Goal: Check status: Check status

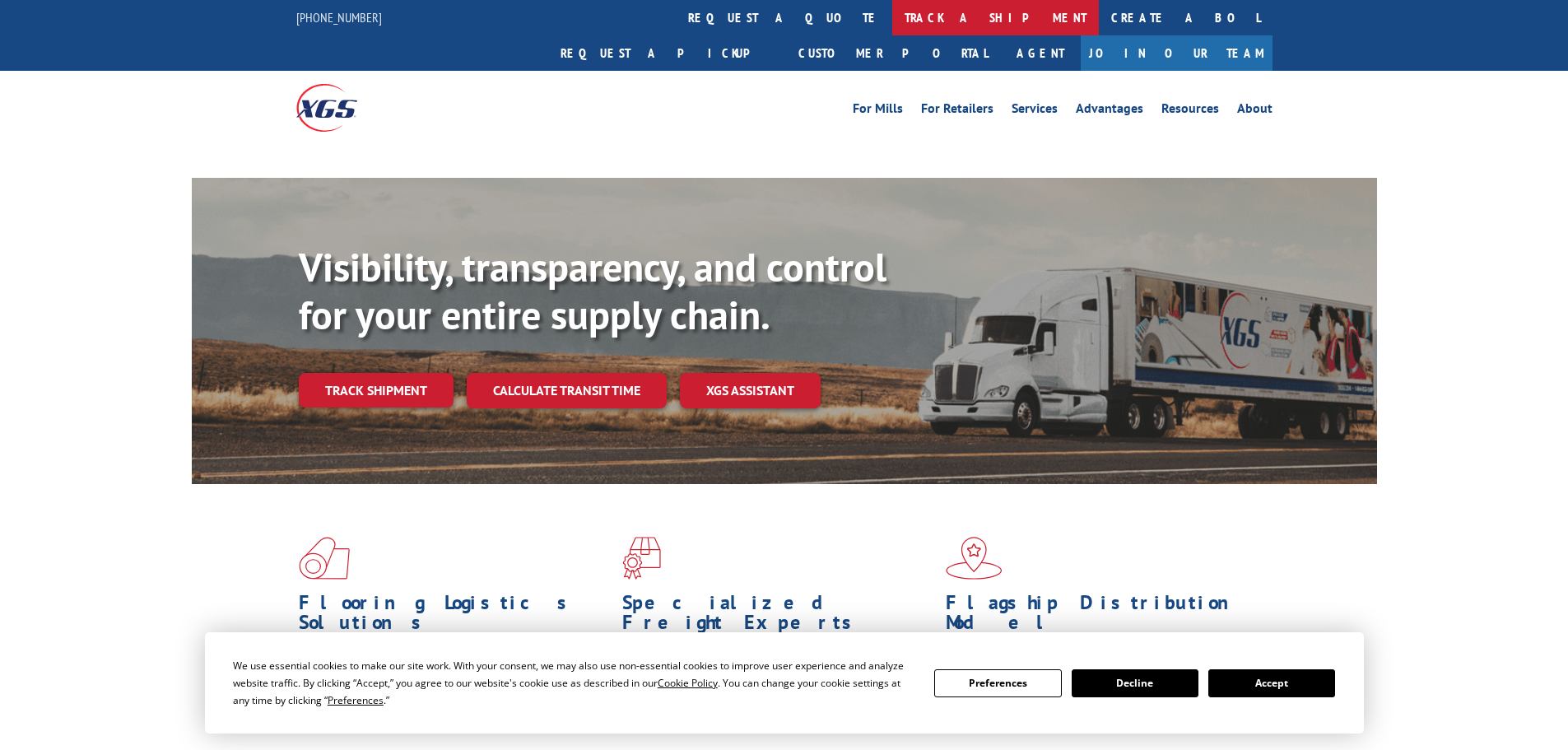
click at [892, 22] on link "track a shipment" at bounding box center [995, 18] width 207 height 36
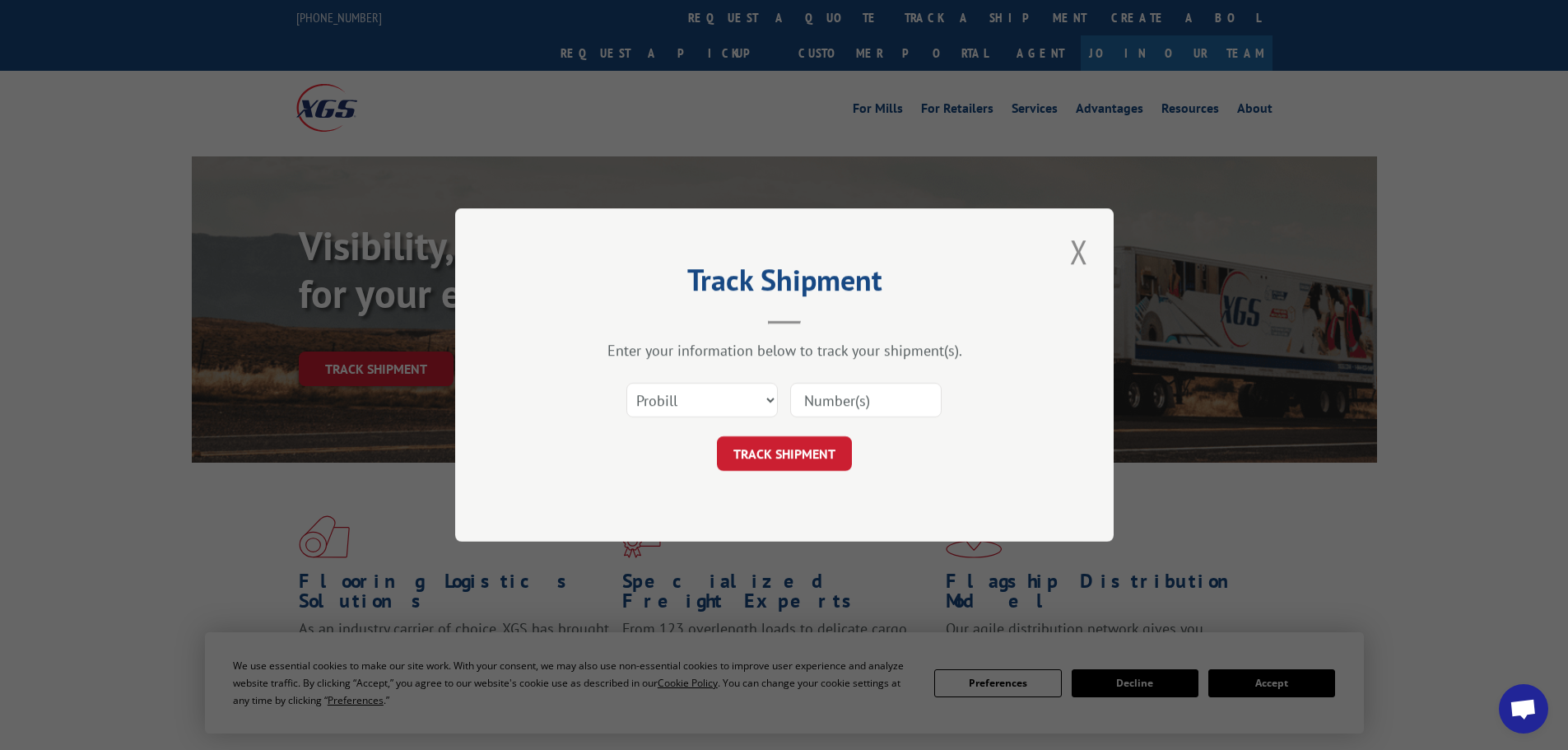
click at [848, 404] on input at bounding box center [865, 400] width 151 height 35
paste input "17514237"
type input "17514237"
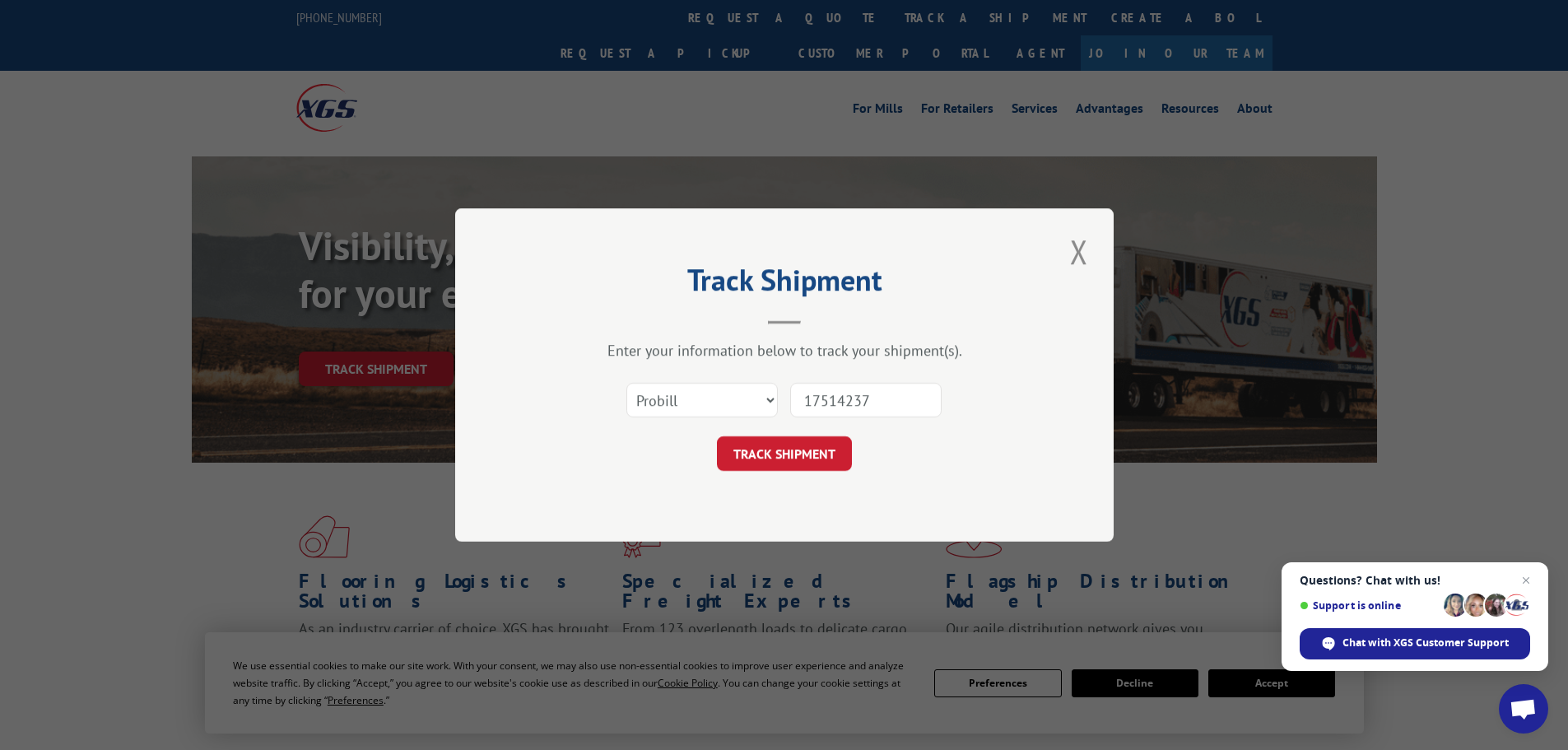
click button "TRACK SHIPMENT" at bounding box center [784, 453] width 135 height 35
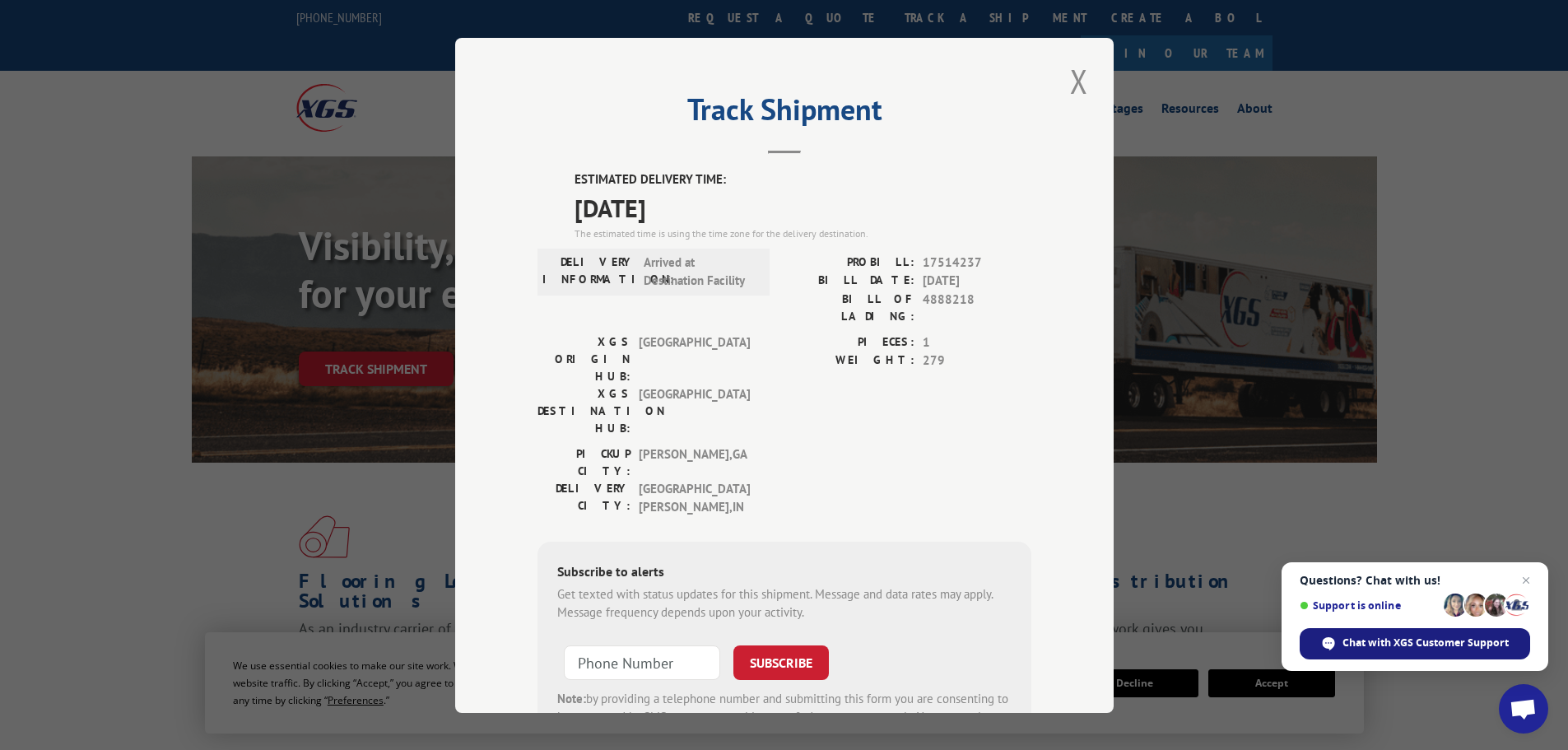
click at [1437, 636] on span "Chat with XGS Customer Support" at bounding box center [1426, 643] width 167 height 15
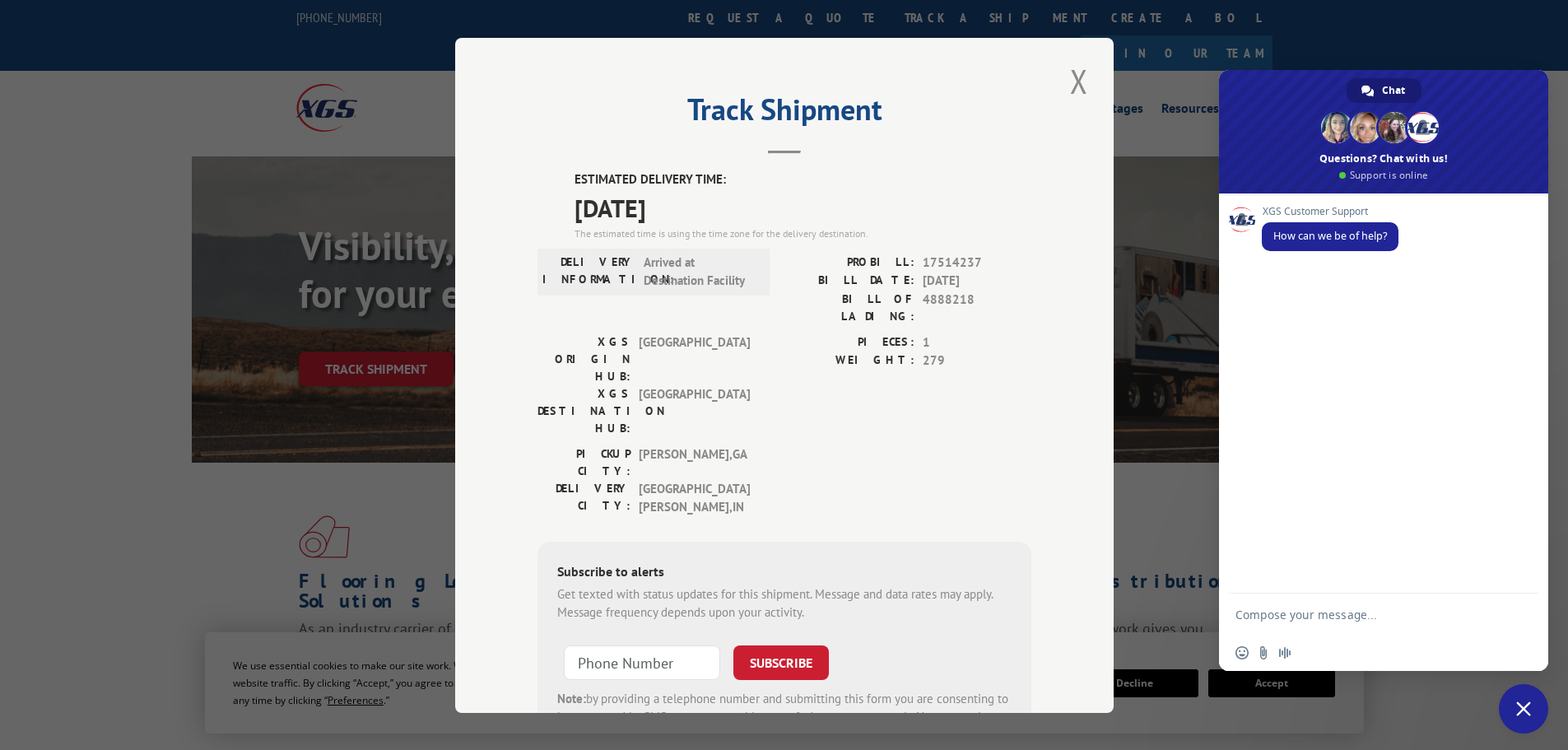
click at [1292, 605] on textarea "Compose your message..." at bounding box center [1368, 614] width 264 height 41
type textarea "hello"
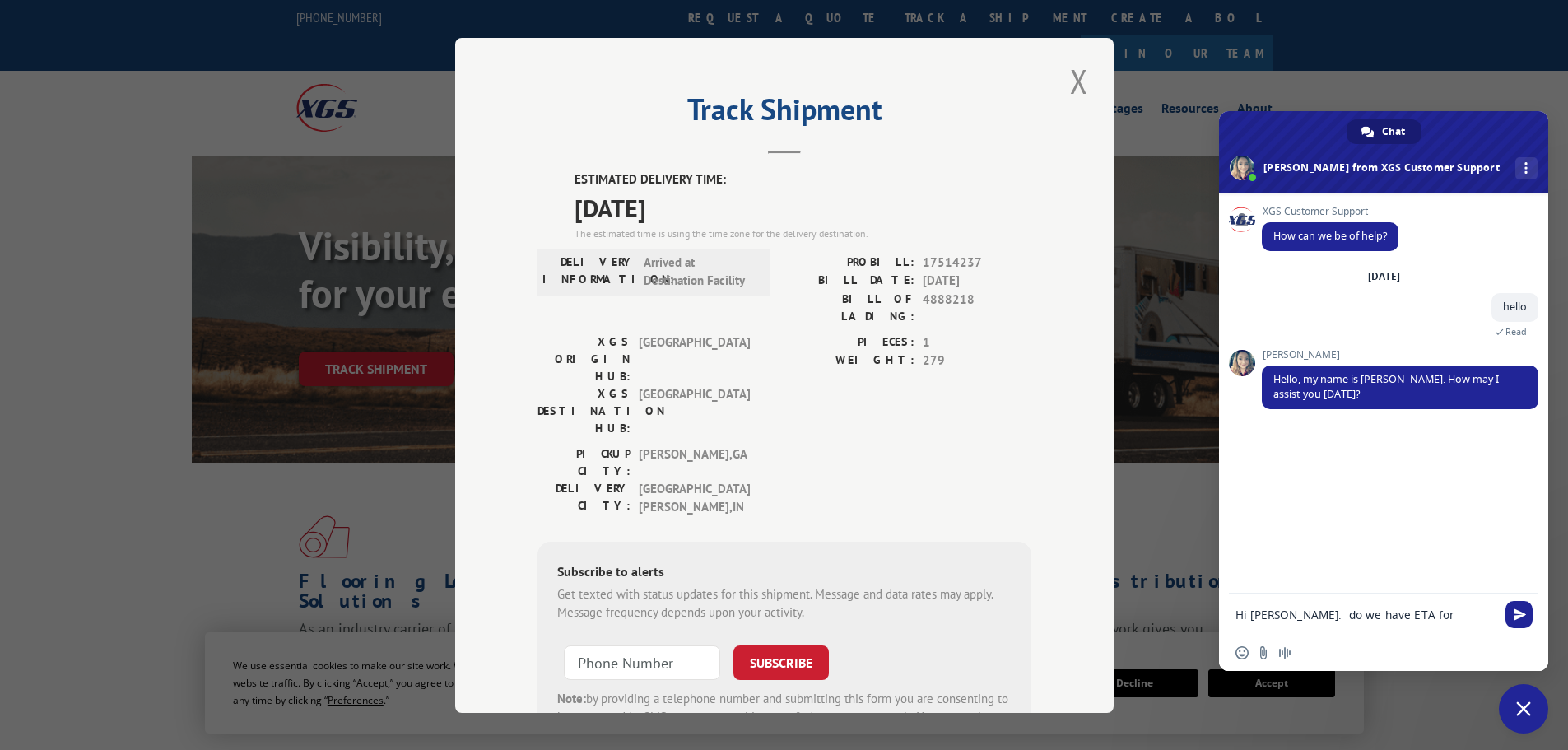
paste textarea "17514237"
click at [1403, 591] on textarea "Hi [PERSON_NAME]. do we have ETA for 17514237" at bounding box center [1368, 607] width 264 height 56
type textarea "Hi [PERSON_NAME]. do we have ETA for Probill: 17514237"
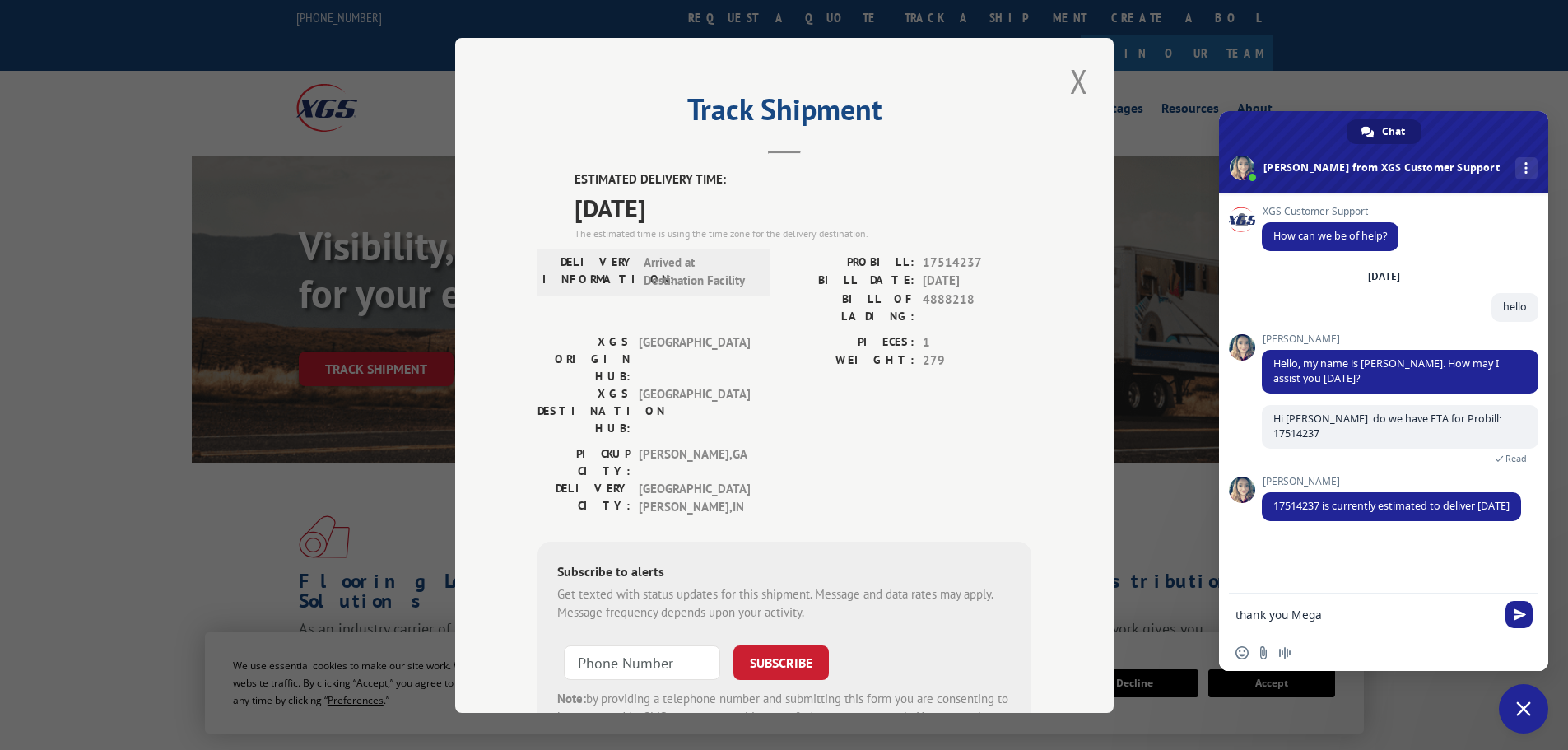
type textarea "thank you [PERSON_NAME]"
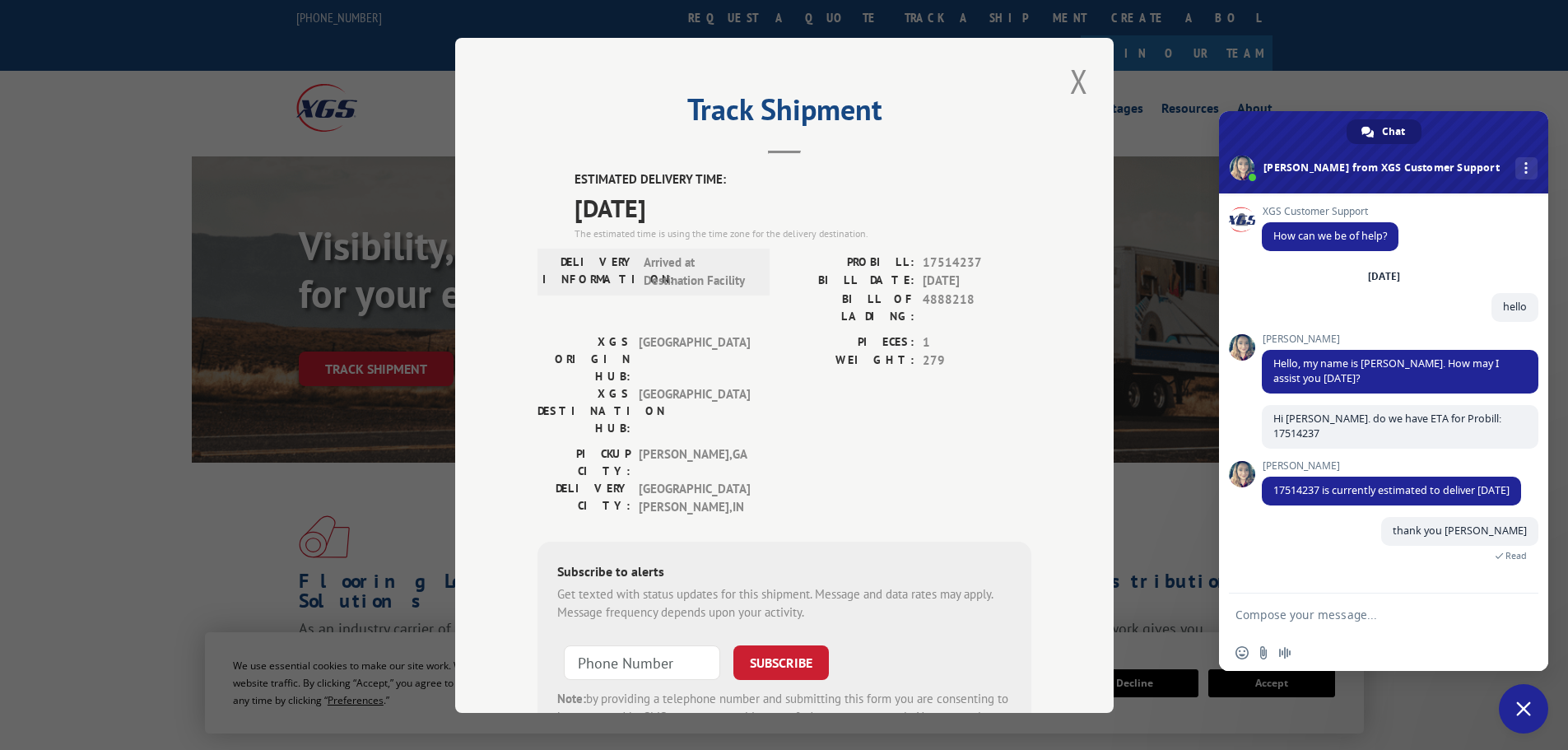
click at [1523, 702] on span "Close chat" at bounding box center [1523, 709] width 15 height 15
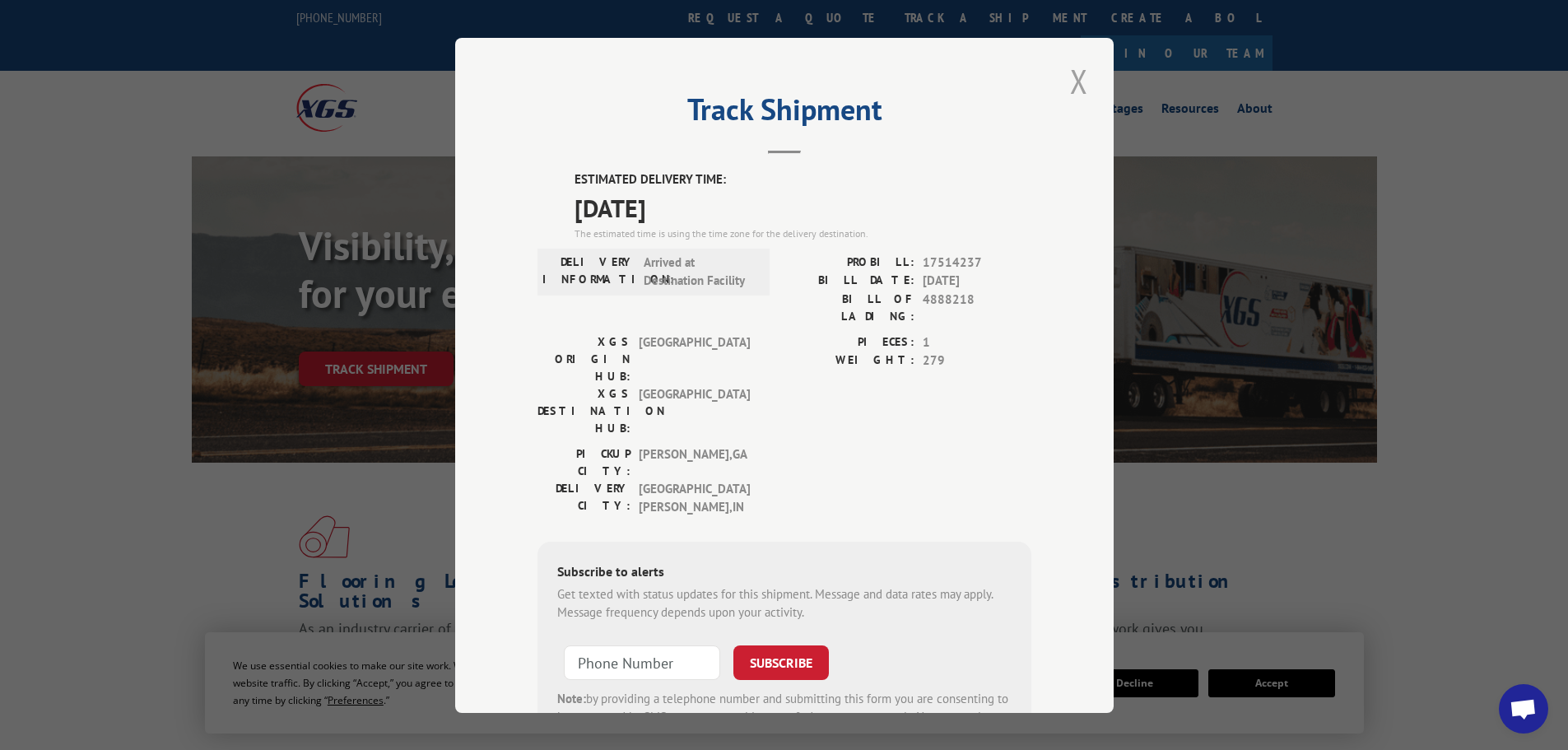
click at [1078, 80] on button "Close modal" at bounding box center [1078, 81] width 28 height 45
